Goal: Transaction & Acquisition: Purchase product/service

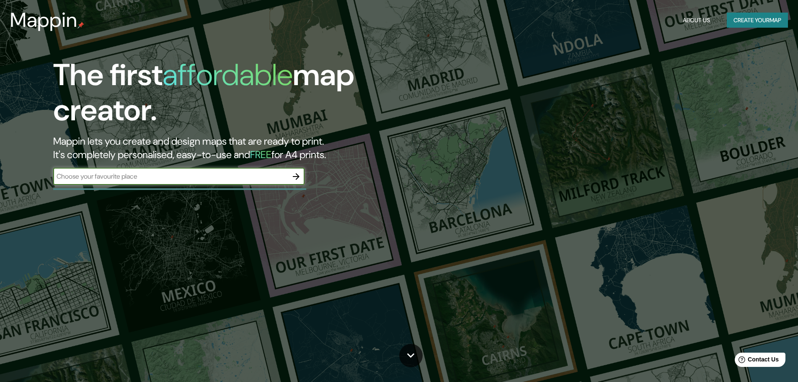
click at [175, 176] on input "text" at bounding box center [170, 176] width 235 height 10
type input "atotonilco"
click at [300, 174] on icon "button" at bounding box center [296, 176] width 10 height 10
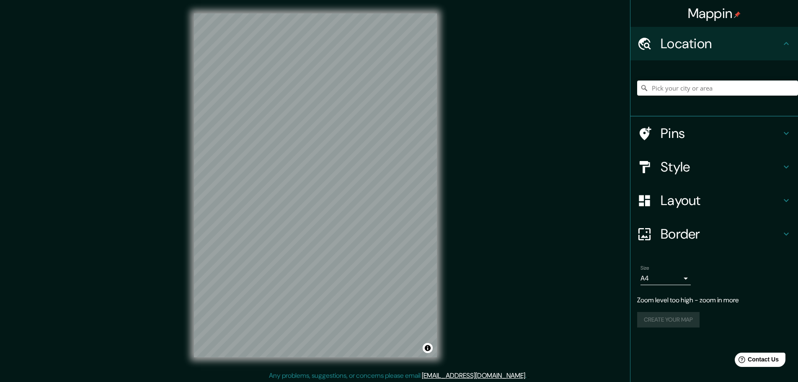
click at [440, 152] on div "© Mapbox © OpenStreetMap Improve this map" at bounding box center [316, 185] width 270 height 370
click at [722, 92] on input "Pick your city or area" at bounding box center [717, 87] width 161 height 15
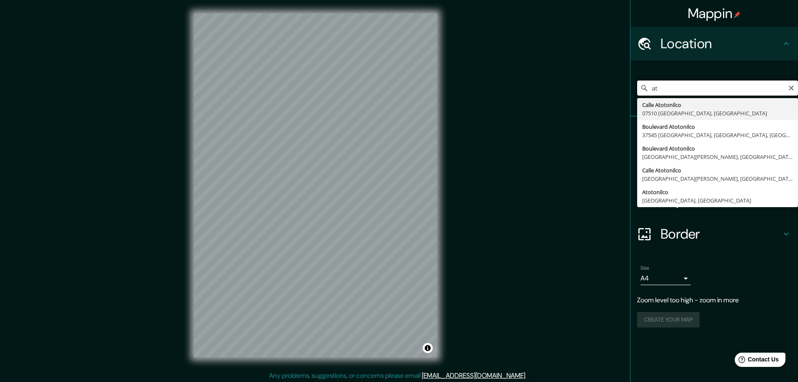
type input "a"
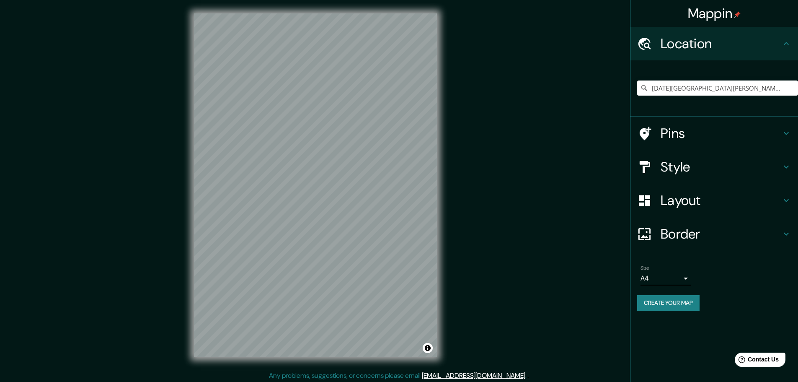
click at [777, 127] on h4 "Pins" at bounding box center [721, 133] width 121 height 17
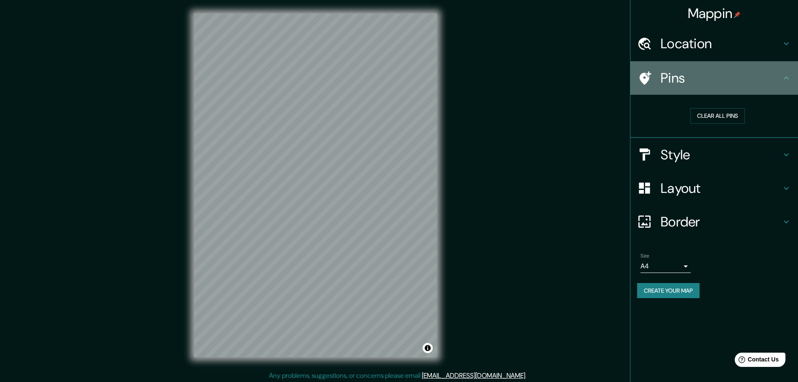
click at [781, 71] on h4 "Pins" at bounding box center [721, 78] width 121 height 17
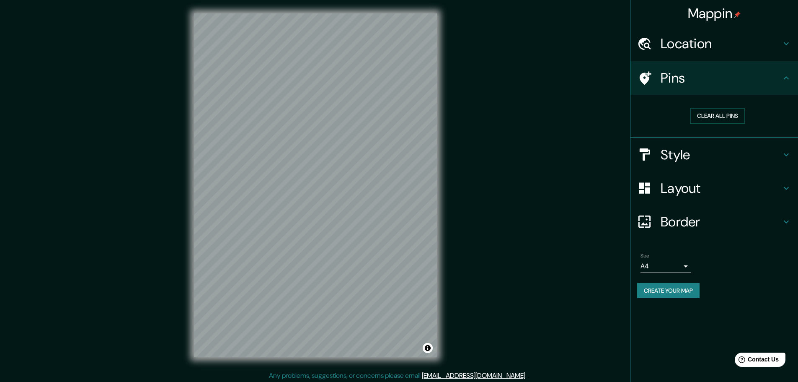
click at [789, 165] on div "Style" at bounding box center [715, 155] width 168 height 34
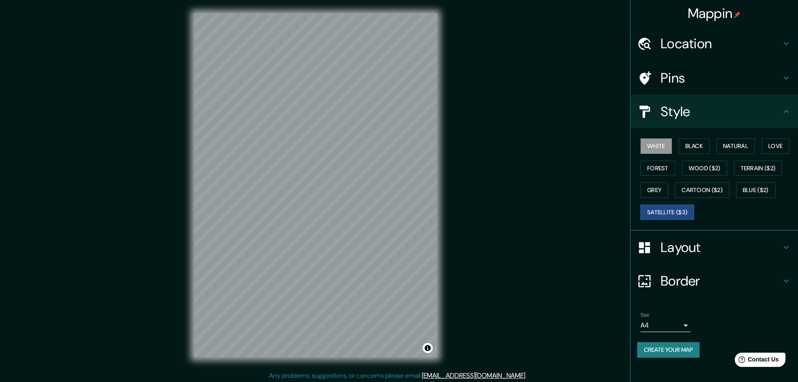
click at [683, 212] on button "Satellite ($3)" at bounding box center [668, 212] width 54 height 16
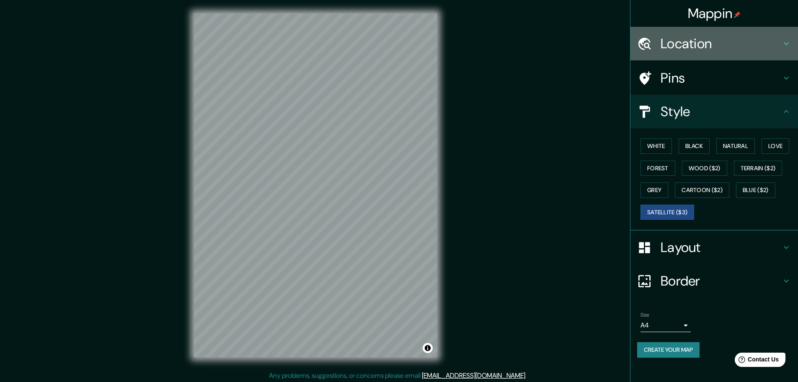
click at [782, 47] on icon at bounding box center [787, 44] width 10 height 10
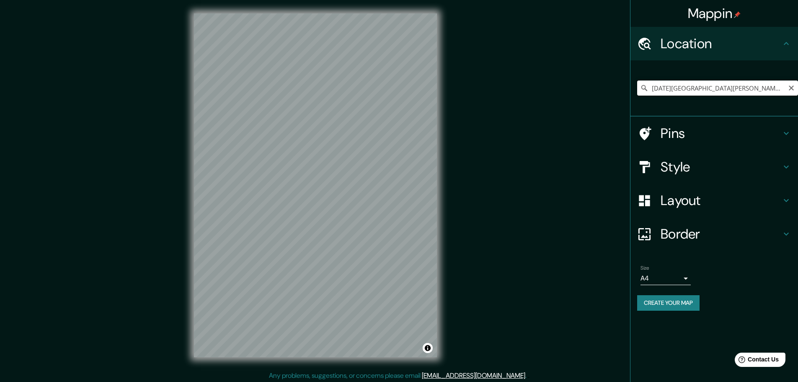
click at [781, 88] on input "[DATE][GEOGRAPHIC_DATA][PERSON_NAME], [GEOGRAPHIC_DATA], [GEOGRAPHIC_DATA]" at bounding box center [717, 87] width 161 height 15
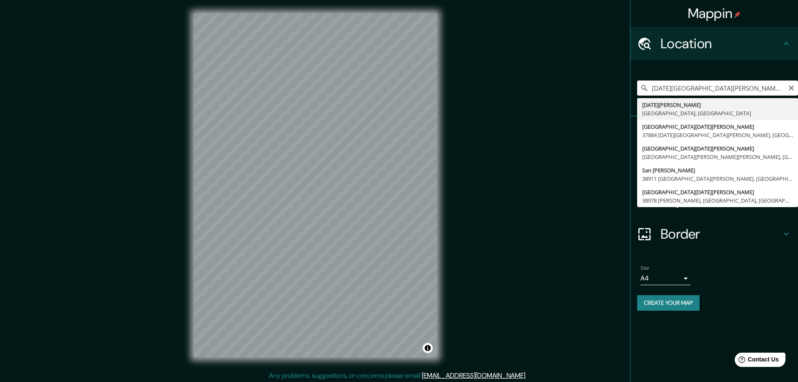
type input "Calle San Miguel De Allende, 37884 San Miguel de Allende, Guanajuato, México"
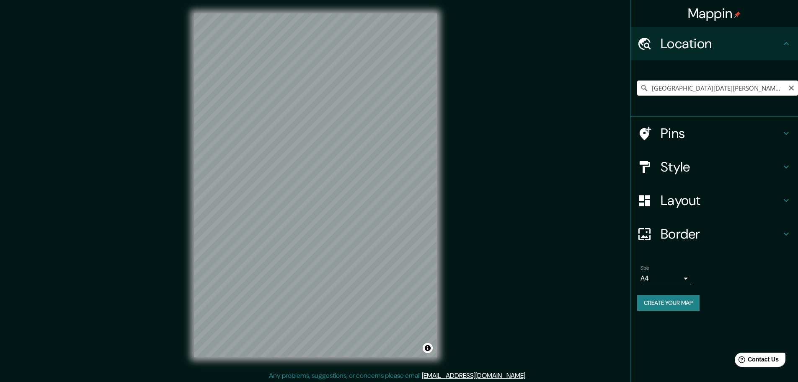
click at [712, 85] on input "Calle San Miguel De Allende, 37884 San Miguel de Allende, Guanajuato, México" at bounding box center [717, 87] width 161 height 15
drag, startPoint x: 786, startPoint y: 87, endPoint x: 792, endPoint y: 88, distance: 5.6
click at [789, 88] on div "Calle San Miguel De Allende, 37884 San Miguel de Allende, Guanajuato, México" at bounding box center [717, 87] width 161 height 15
click at [784, 90] on input "Calle San Miguel De Allende, 37884 San Miguel de Allende, Guanajuato, México" at bounding box center [717, 87] width 161 height 15
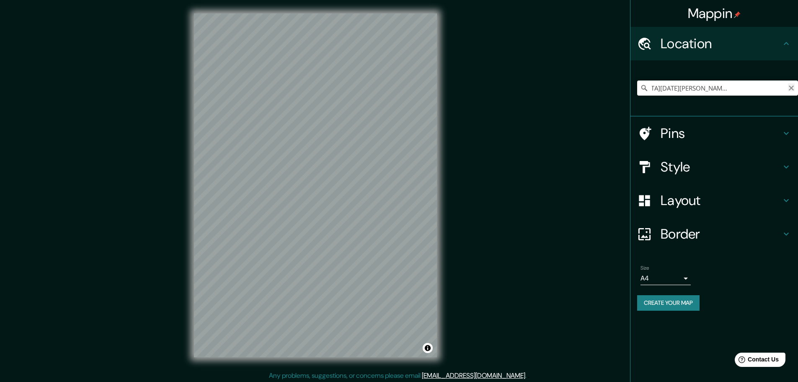
scroll to position [0, 0]
click at [791, 89] on icon "Clear" at bounding box center [791, 87] width 5 height 5
click at [768, 94] on input "Pick your city or area" at bounding box center [717, 87] width 161 height 15
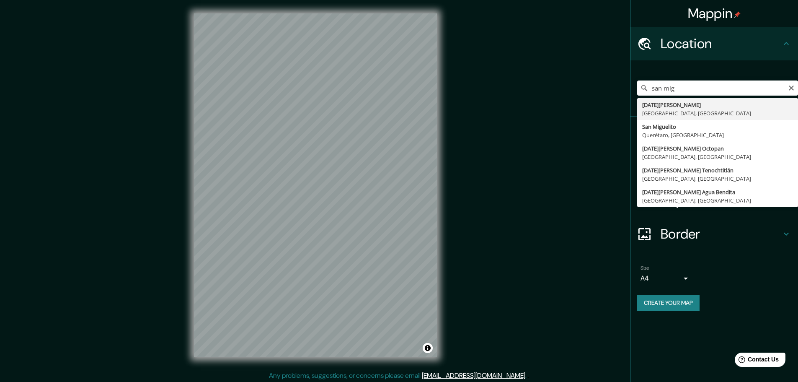
type input "[DATE][GEOGRAPHIC_DATA][PERSON_NAME], [GEOGRAPHIC_DATA], [GEOGRAPHIC_DATA]"
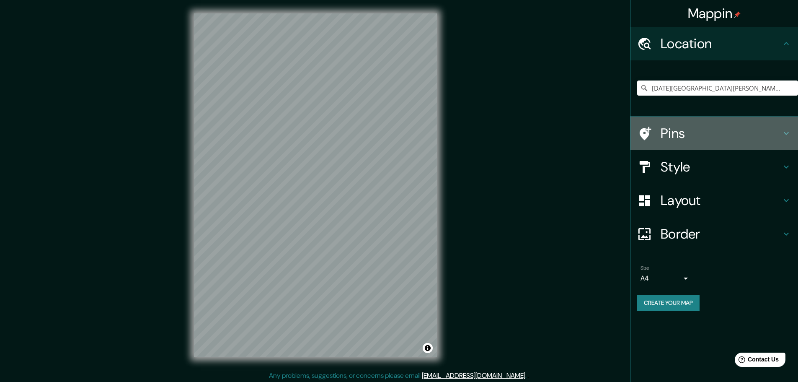
click at [723, 127] on h4 "Pins" at bounding box center [721, 133] width 121 height 17
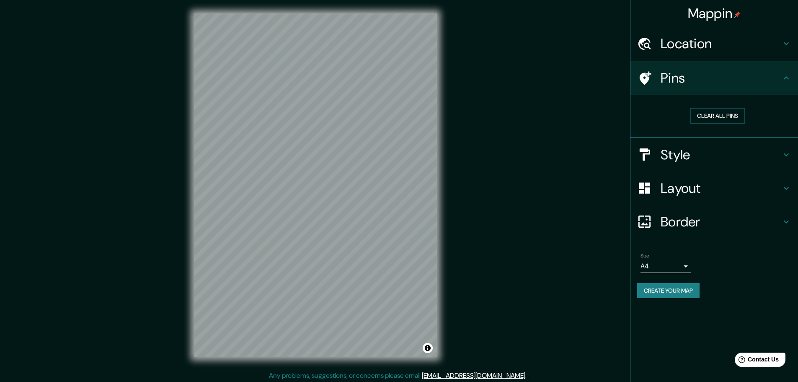
click at [771, 132] on div "Clear all pins" at bounding box center [715, 116] width 168 height 43
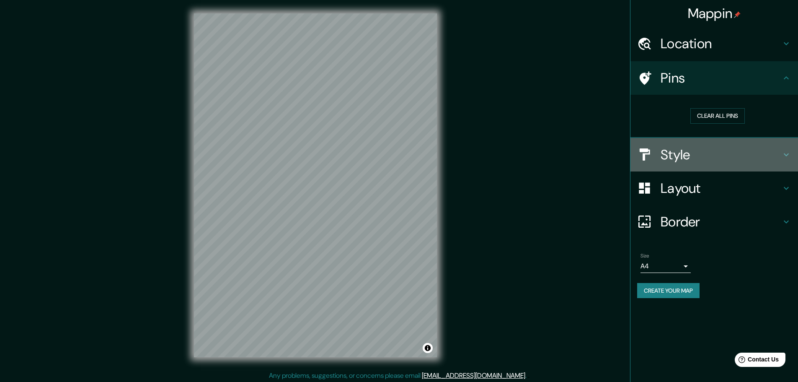
click at [774, 148] on h4 "Style" at bounding box center [721, 154] width 121 height 17
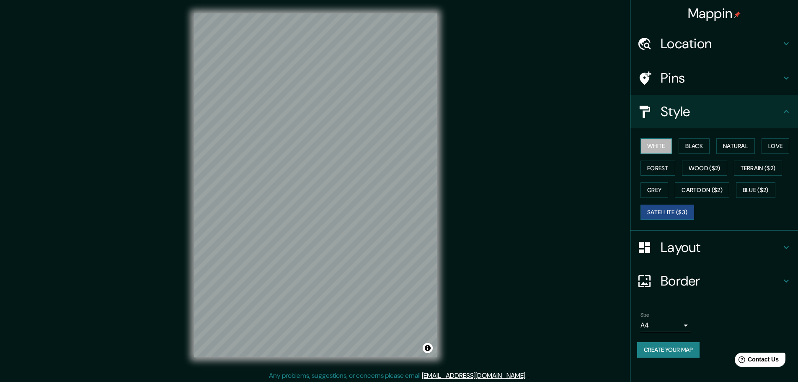
click at [661, 142] on button "White" at bounding box center [656, 146] width 31 height 16
click at [755, 146] on button "Natural" at bounding box center [736, 146] width 39 height 16
click at [732, 285] on h4 "Border" at bounding box center [721, 280] width 121 height 17
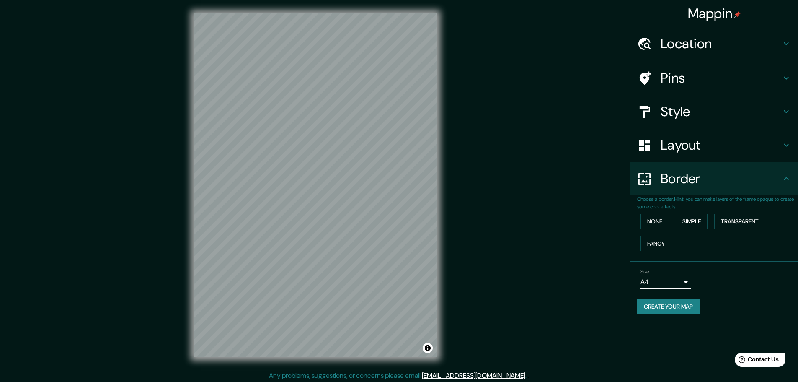
click at [677, 282] on body "Mappin Location San Miguel de Allende, Guanajuato, México Pins Style Layout Bor…" at bounding box center [399, 191] width 798 height 382
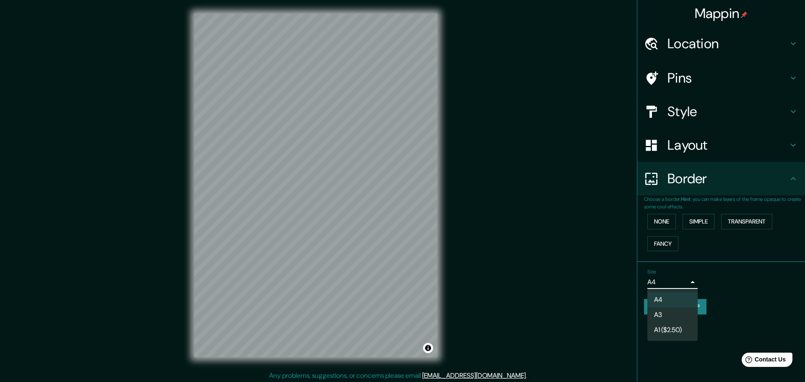
click at [675, 311] on li "A3" at bounding box center [672, 314] width 50 height 15
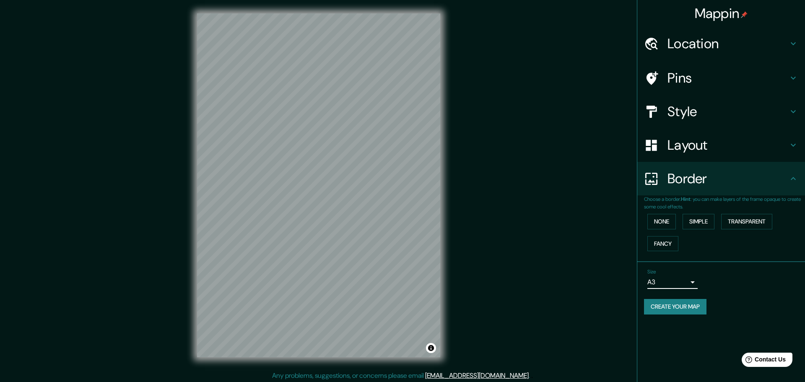
click at [681, 284] on body "Mappin Location San Miguel de Allende, Guanajuato, México Pins Style Layout Bor…" at bounding box center [402, 191] width 805 height 382
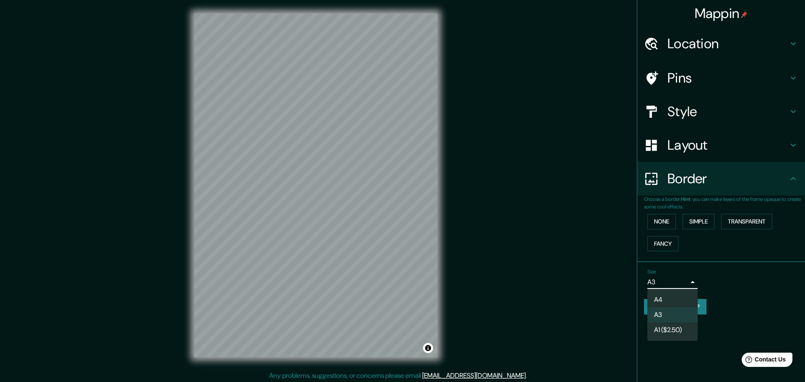
click at [668, 303] on li "A4" at bounding box center [672, 299] width 50 height 15
type input "single"
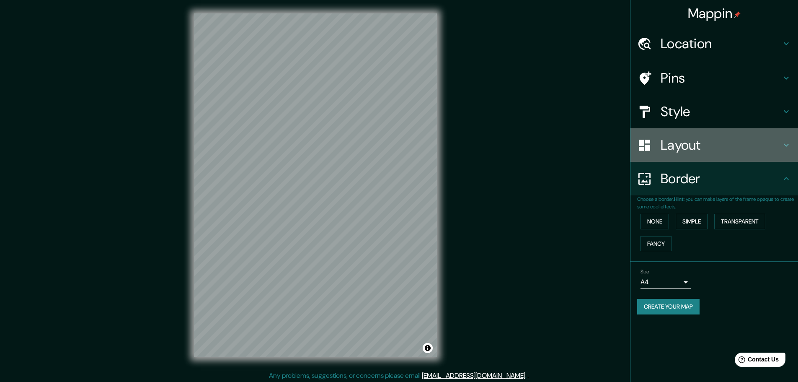
click at [713, 140] on h4 "Layout" at bounding box center [721, 145] width 121 height 17
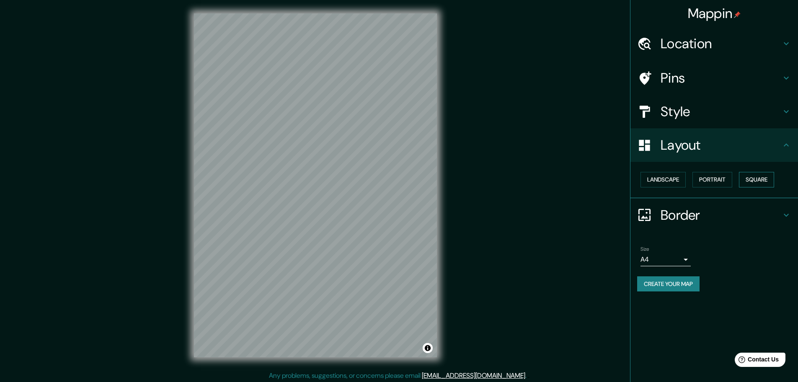
click at [766, 178] on button "Square" at bounding box center [756, 180] width 35 height 16
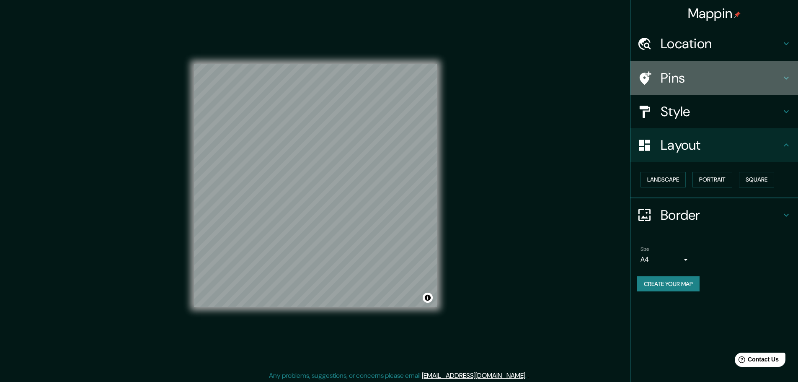
click at [729, 71] on h4 "Pins" at bounding box center [721, 78] width 121 height 17
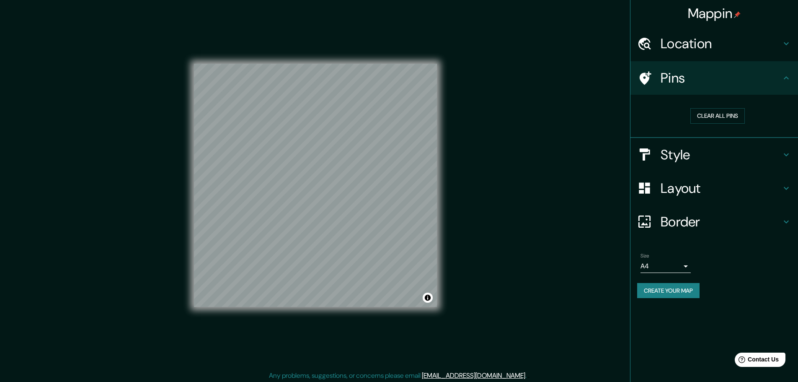
click at [741, 44] on h4 "Location" at bounding box center [721, 43] width 121 height 17
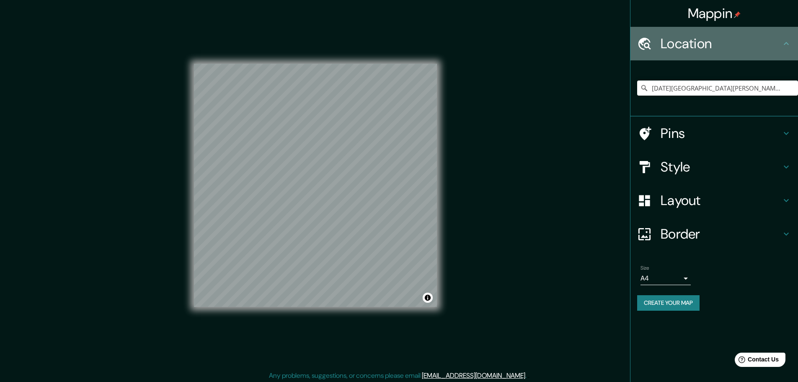
click at [755, 44] on h4 "Location" at bounding box center [721, 43] width 121 height 17
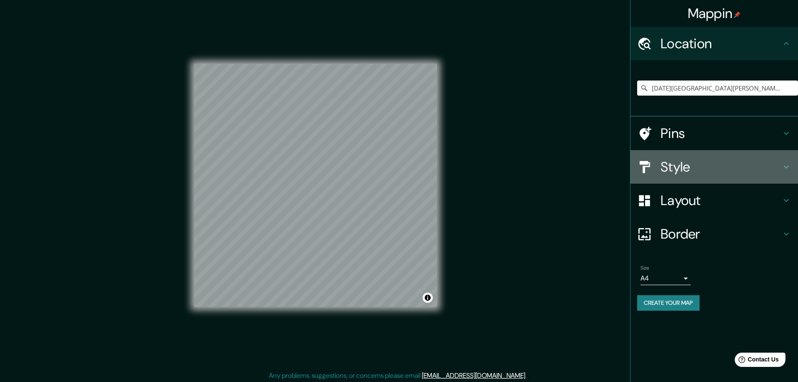
click at [736, 171] on h4 "Style" at bounding box center [721, 166] width 121 height 17
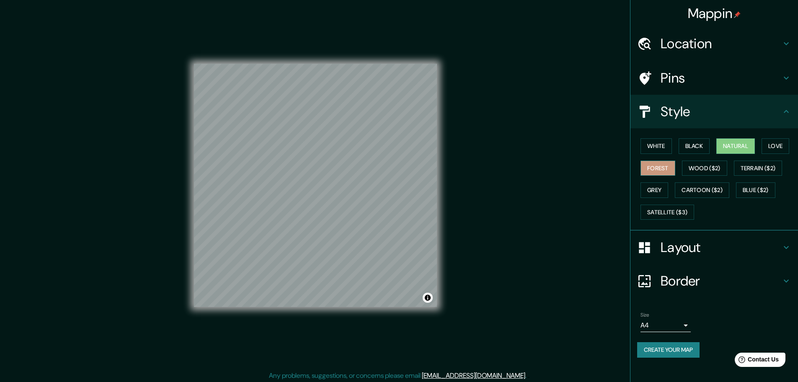
click at [670, 168] on button "Forest" at bounding box center [658, 168] width 35 height 16
click at [663, 147] on button "White" at bounding box center [656, 146] width 31 height 16
click at [762, 146] on div "White Black Natural Love Forest Wood ($2) Terrain ($2) Grey Cartoon ($2) Blue (…" at bounding box center [717, 179] width 161 height 88
click at [778, 149] on button "Love" at bounding box center [776, 146] width 28 height 16
click at [663, 184] on button "Grey" at bounding box center [655, 190] width 28 height 16
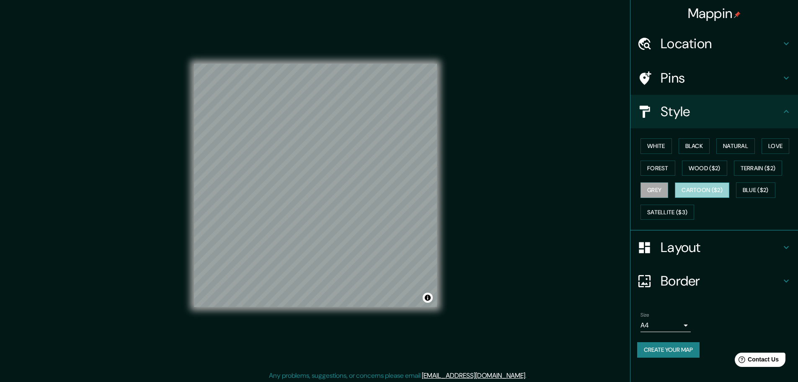
click at [709, 191] on button "Cartoon ($2)" at bounding box center [702, 190] width 54 height 16
click at [682, 207] on button "Satellite ($3)" at bounding box center [668, 212] width 54 height 16
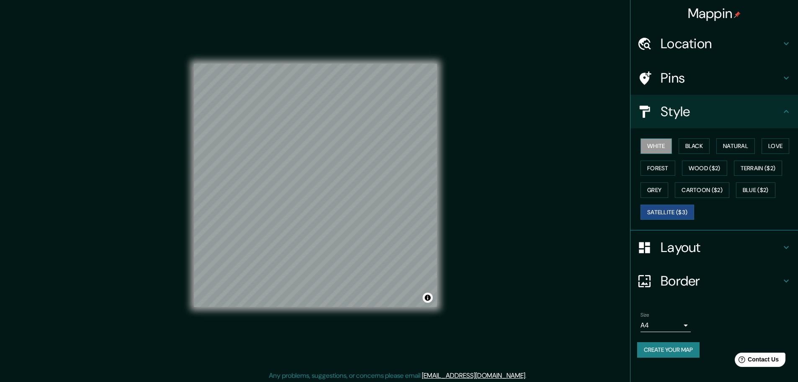
click at [662, 146] on button "White" at bounding box center [656, 146] width 31 height 16
click at [669, 205] on button "Satellite ($3)" at bounding box center [668, 212] width 54 height 16
click at [657, 153] on button "White" at bounding box center [656, 146] width 31 height 16
click at [673, 349] on button "Create your map" at bounding box center [668, 350] width 62 height 16
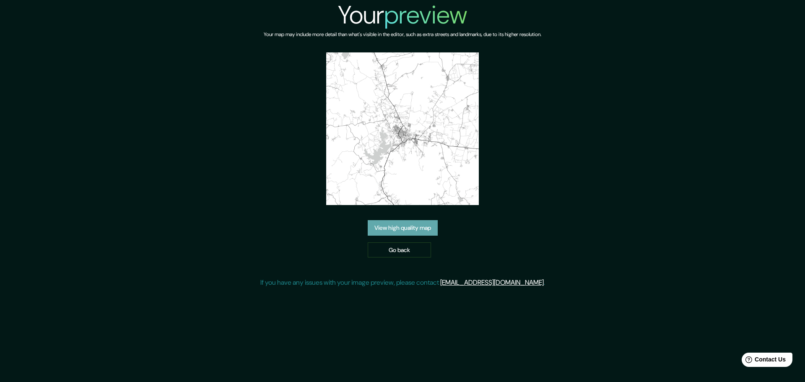
click at [418, 228] on link "View high quality map" at bounding box center [403, 228] width 70 height 16
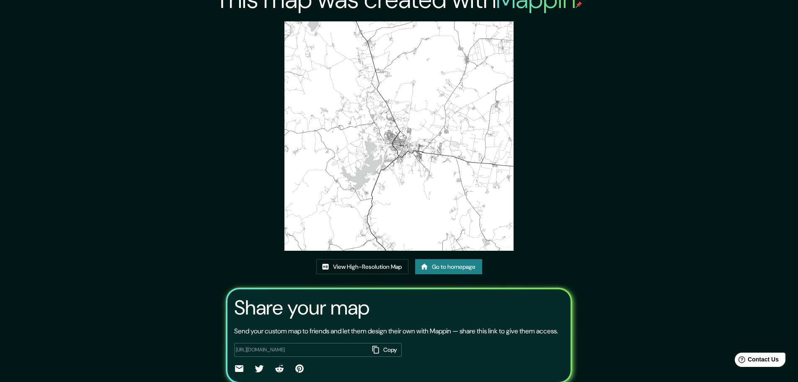
scroll to position [57, 0]
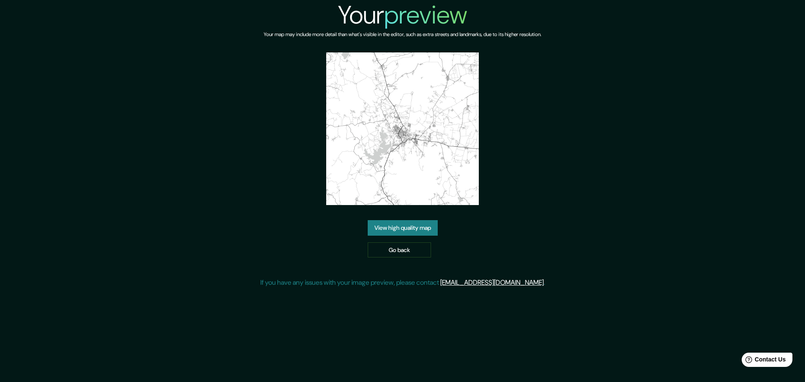
click at [423, 234] on link "View high quality map" at bounding box center [403, 228] width 70 height 16
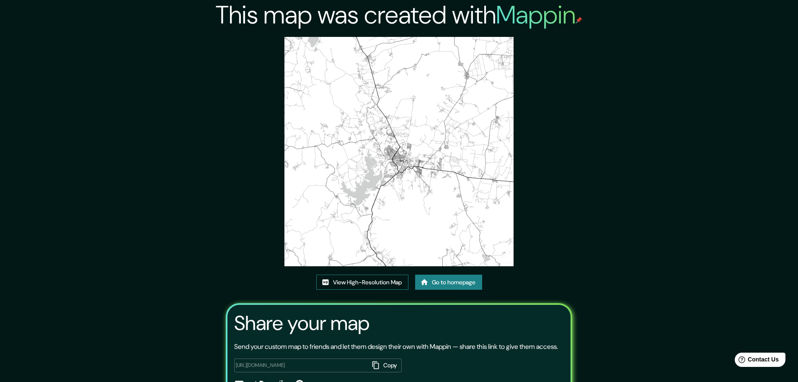
click at [396, 281] on link "View High-Resolution Map" at bounding box center [362, 282] width 92 height 16
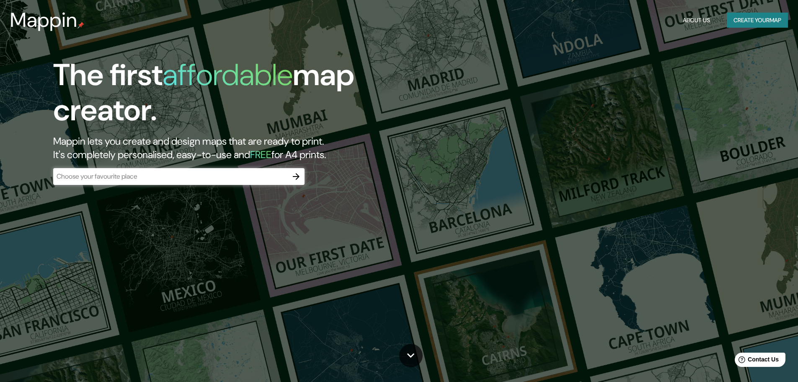
click at [215, 167] on div "The first affordable map creator. Mappin lets you create and design maps that a…" at bounding box center [252, 125] width 479 height 136
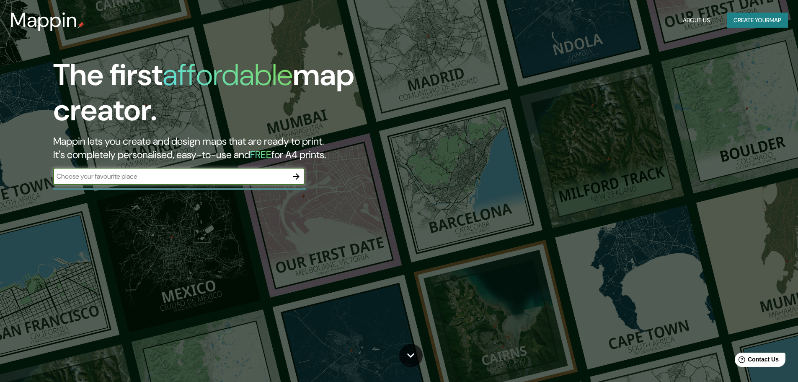
click at [215, 172] on input "text" at bounding box center [170, 176] width 235 height 10
type input "[DATE][PERSON_NAME]"
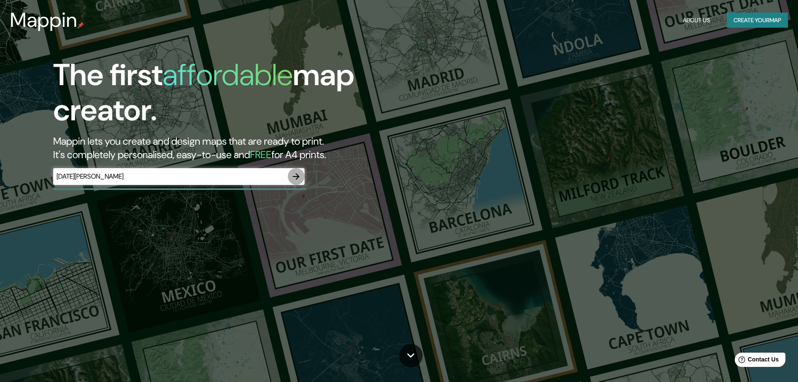
click at [298, 178] on icon "button" at bounding box center [296, 176] width 7 height 7
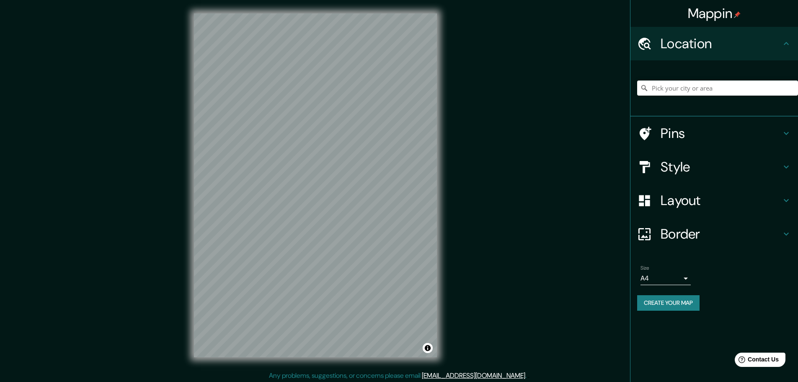
click at [492, 149] on div "Mappin Location Pins Style Layout Border Choose a border. Hint : you can make l…" at bounding box center [399, 192] width 798 height 384
click at [679, 91] on input "Pick your city or area" at bounding box center [717, 87] width 161 height 15
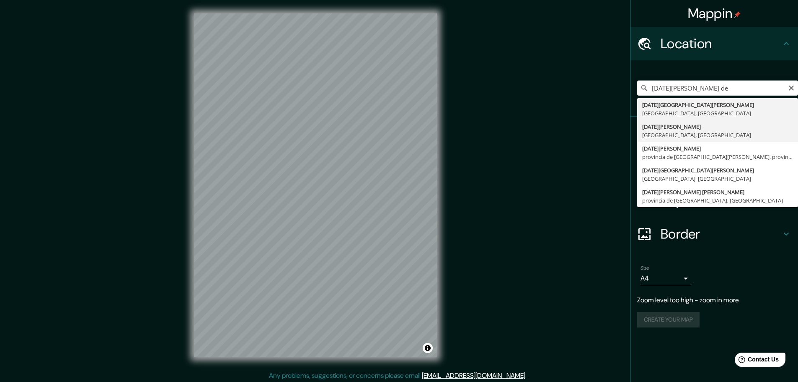
type input "[DATE][GEOGRAPHIC_DATA][PERSON_NAME], [GEOGRAPHIC_DATA], [GEOGRAPHIC_DATA]"
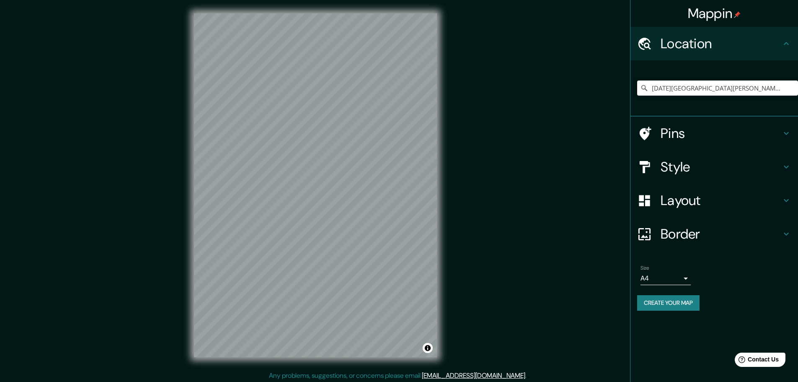
scroll to position [2, 0]
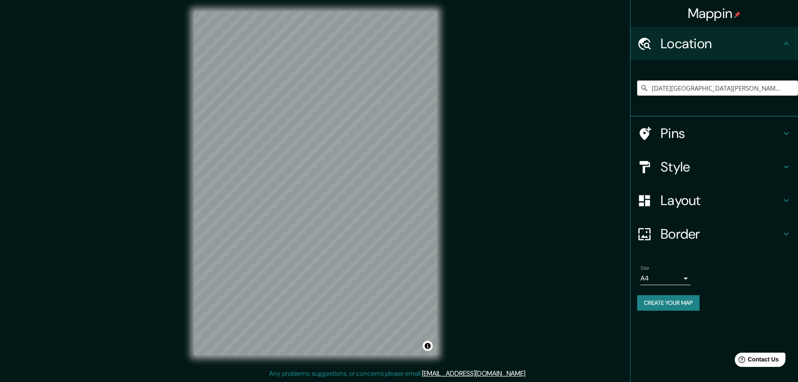
click at [720, 135] on h4 "Pins" at bounding box center [721, 133] width 121 height 17
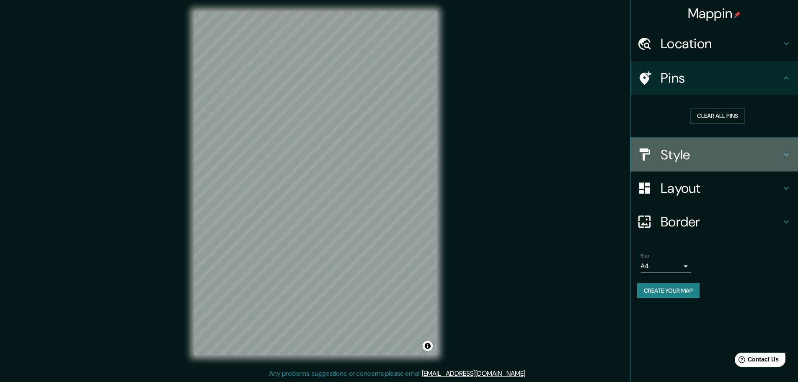
click at [724, 170] on div "Style" at bounding box center [715, 155] width 168 height 34
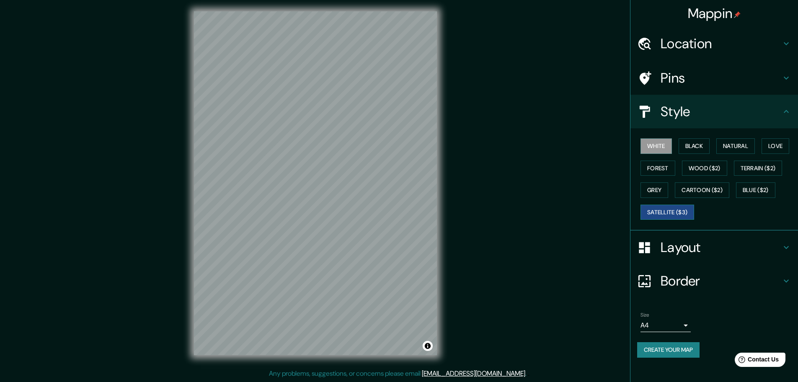
click at [687, 210] on button "Satellite ($3)" at bounding box center [668, 212] width 54 height 16
click at [424, 203] on div "© Mapbox © OpenStreetMap Improve this map © Maxar" at bounding box center [316, 183] width 270 height 370
